Goal: Task Accomplishment & Management: Manage account settings

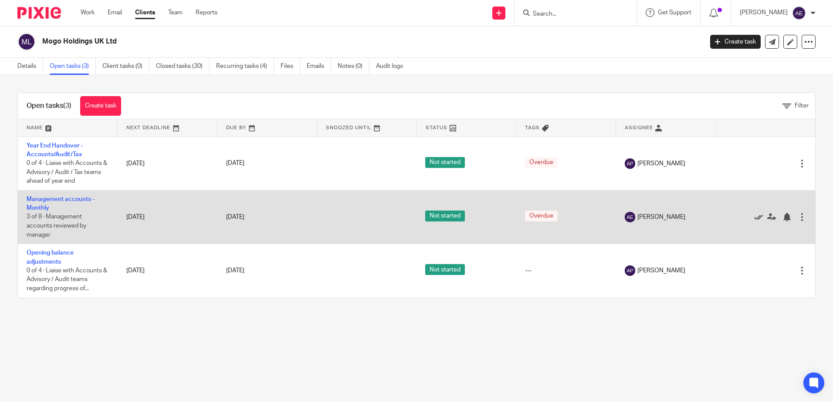
click at [754, 219] on icon at bounding box center [758, 217] width 9 height 9
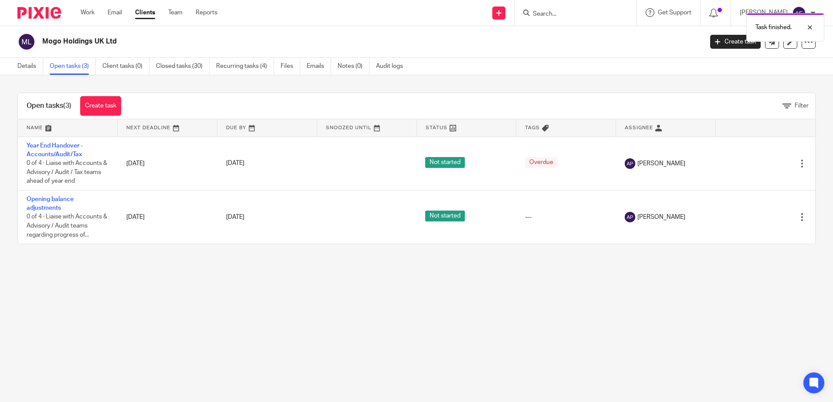
click at [566, 17] on div "Task finished." at bounding box center [620, 25] width 408 height 33
click at [555, 13] on div "Task finished." at bounding box center [620, 25] width 408 height 33
click at [555, 18] on div "Task finished." at bounding box center [620, 25] width 408 height 33
click at [811, 30] on div at bounding box center [803, 27] width 24 height 10
click at [557, 10] on form at bounding box center [578, 12] width 93 height 11
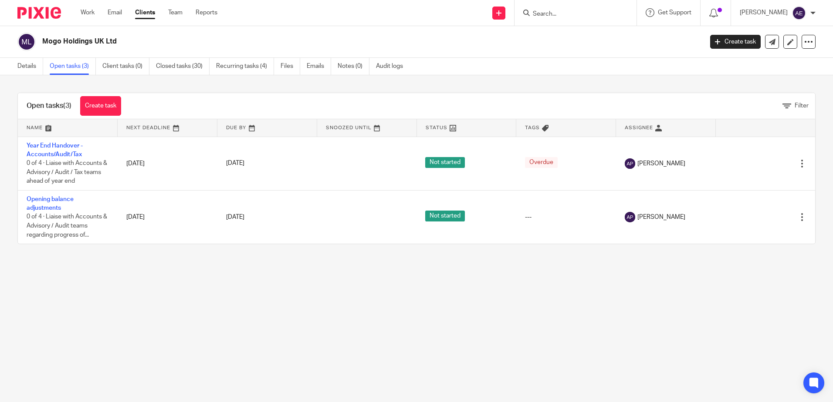
click at [552, 15] on input "Search" at bounding box center [571, 14] width 78 height 8
type input "[PERSON_NAME]"
click at [594, 34] on link at bounding box center [585, 33] width 110 height 13
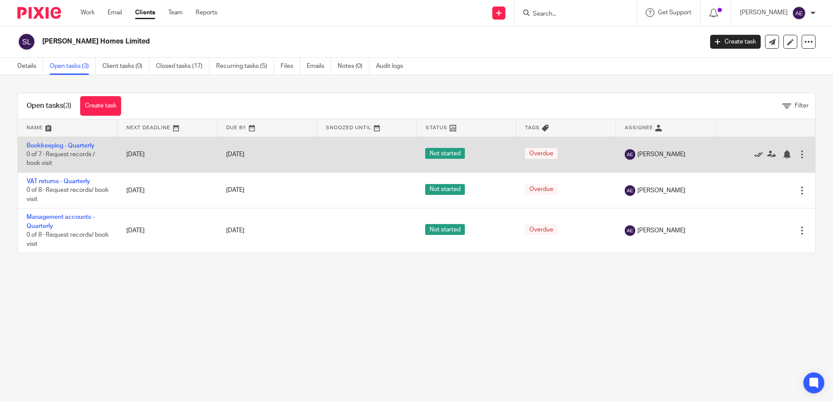
click at [754, 154] on icon at bounding box center [758, 154] width 9 height 9
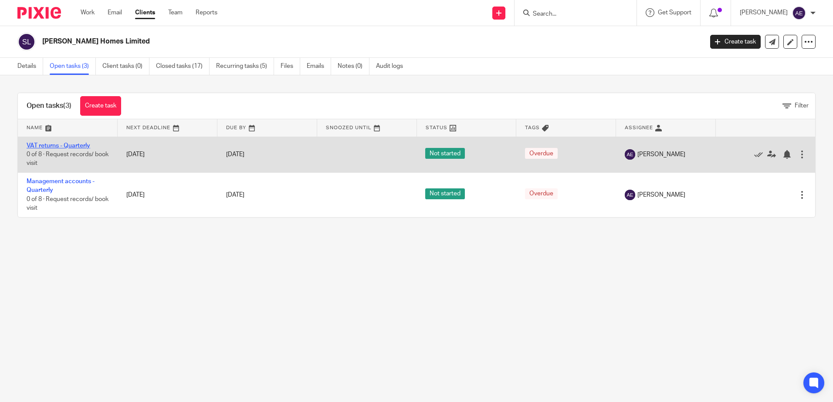
click at [66, 145] on link "VAT returns - Quarterly" at bounding box center [59, 146] width 64 height 6
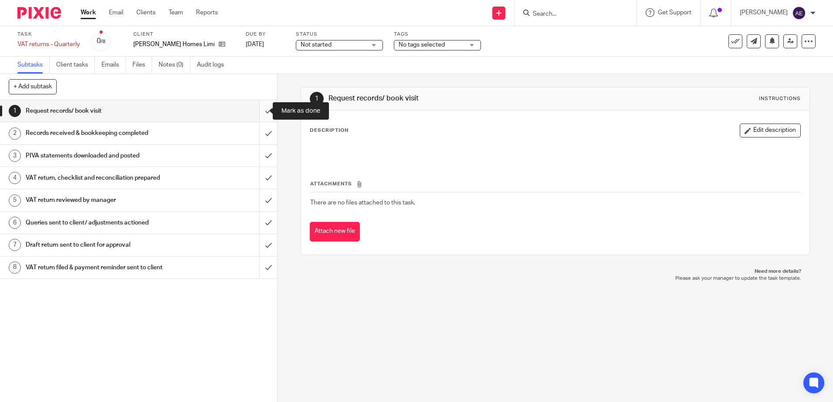
click at [260, 112] on input "submit" at bounding box center [138, 111] width 277 height 22
click at [263, 138] on input "submit" at bounding box center [138, 133] width 277 height 22
click at [263, 153] on input "submit" at bounding box center [138, 156] width 277 height 22
click at [263, 176] on input "submit" at bounding box center [138, 178] width 277 height 22
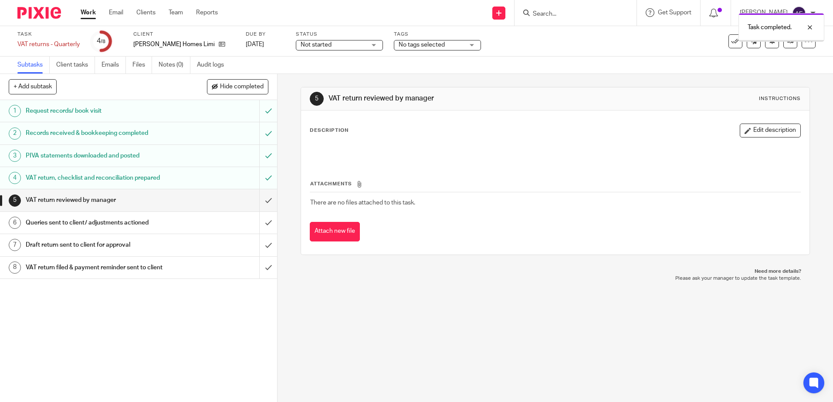
click at [741, 133] on button "Edit description" at bounding box center [769, 131] width 61 height 14
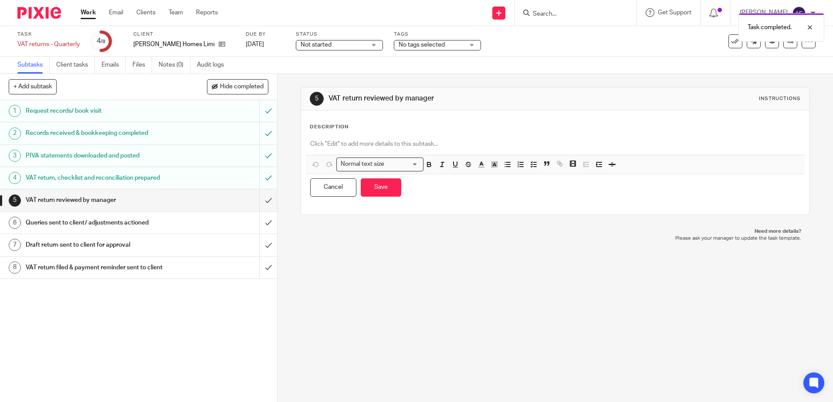
click at [395, 140] on p at bounding box center [554, 144] width 489 height 9
paste div
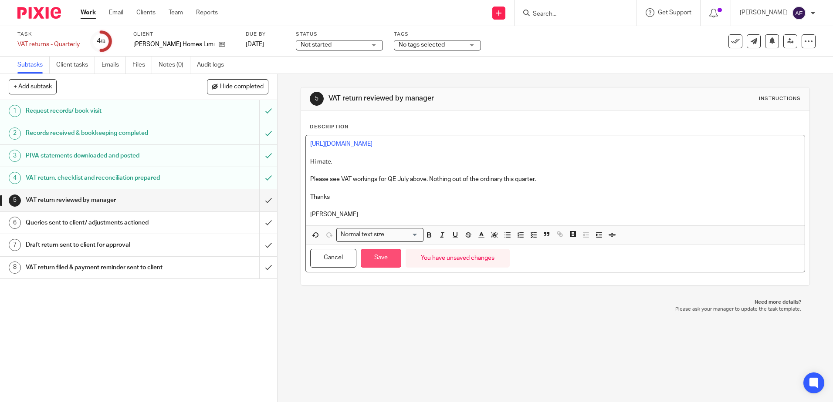
click at [377, 258] on button "Save" at bounding box center [381, 258] width 40 height 19
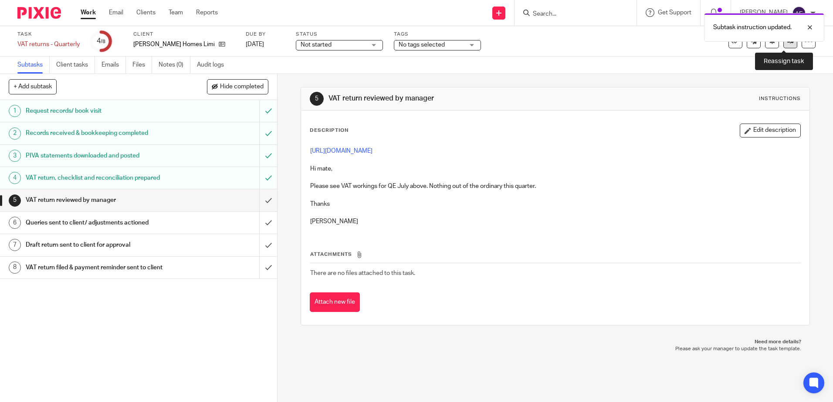
click at [783, 47] on link at bounding box center [790, 41] width 14 height 14
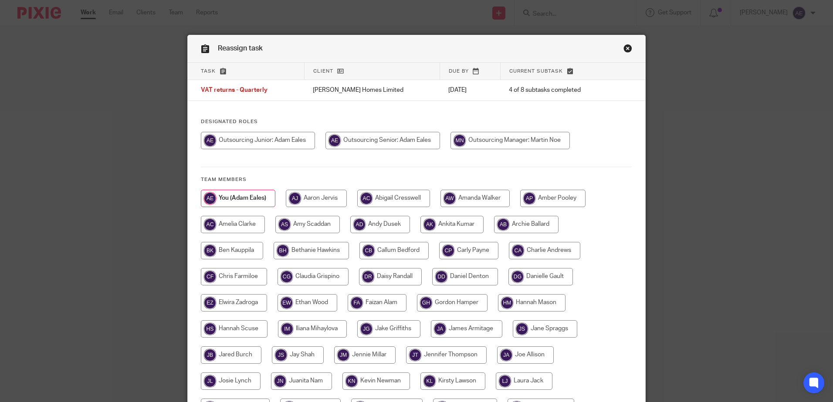
click at [272, 144] on input "radio" at bounding box center [258, 140] width 114 height 17
radio input "true"
click at [529, 140] on input "radio" at bounding box center [511, 140] width 119 height 17
radio input "true"
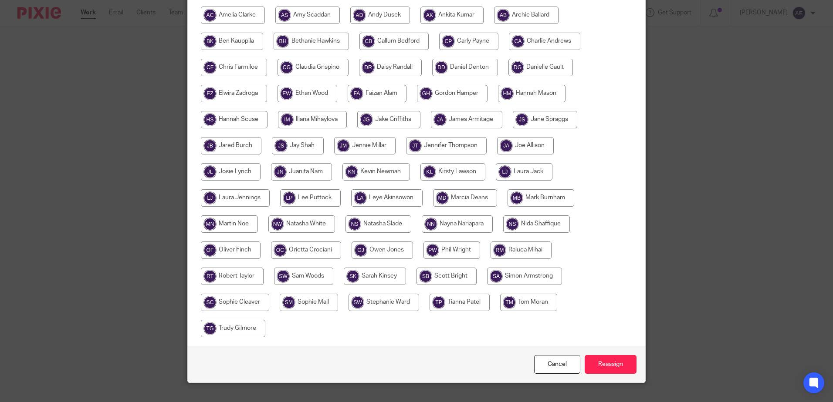
scroll to position [218, 0]
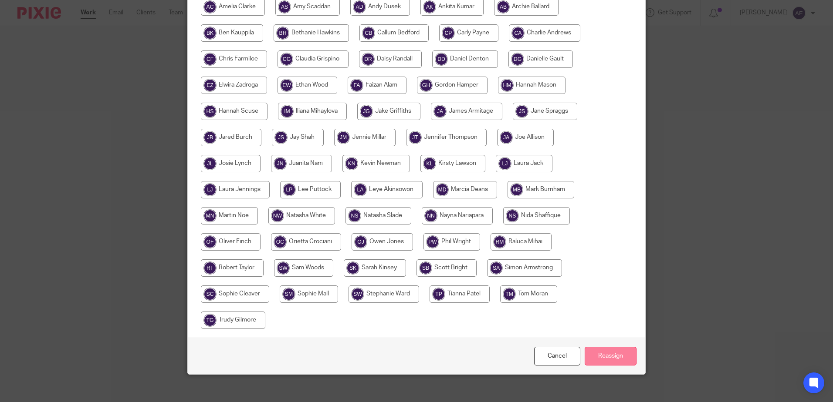
click at [594, 356] on input "Reassign" at bounding box center [610, 356] width 52 height 19
